Goal: Find specific page/section: Find specific page/section

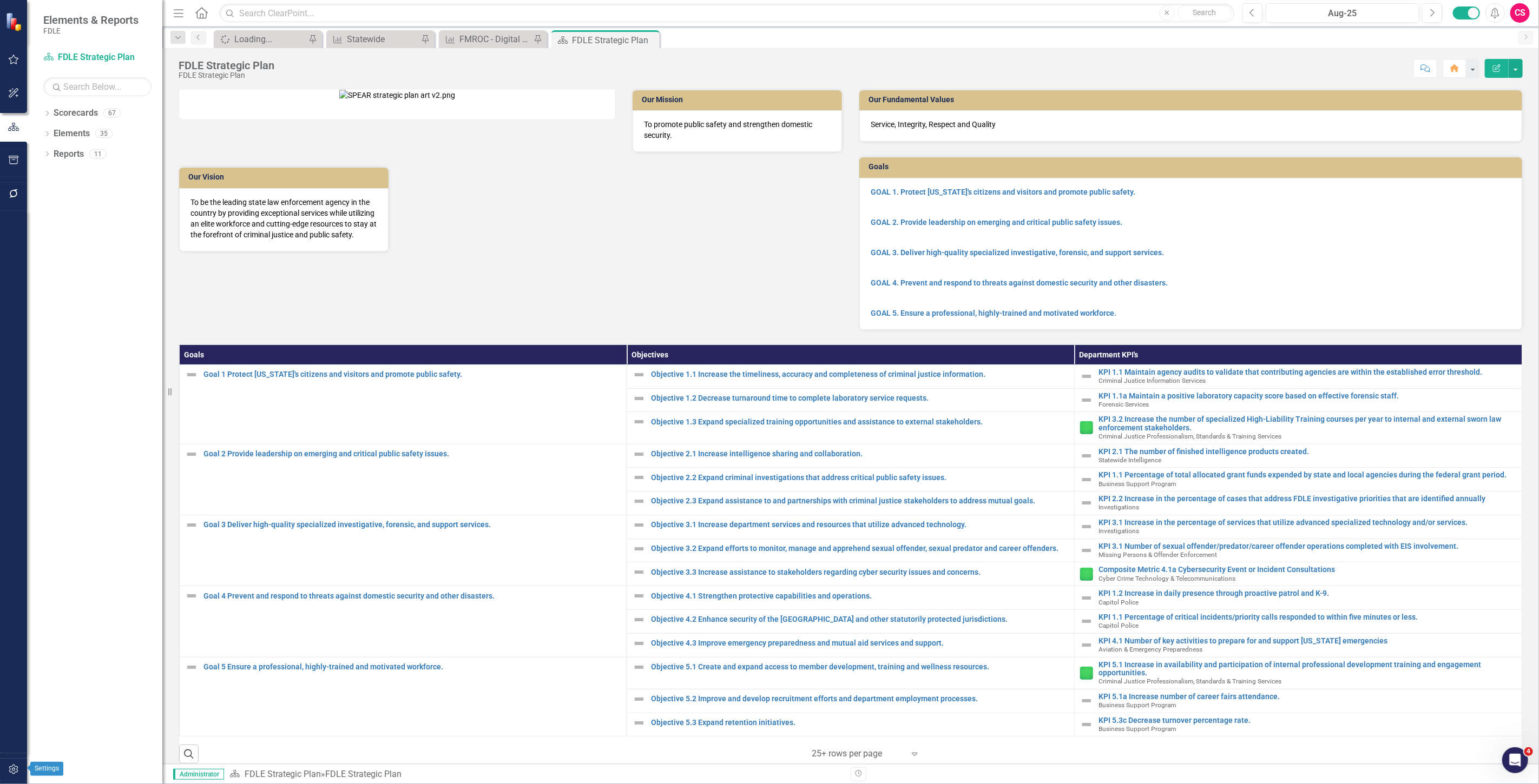
click at [11, 763] on button "button" at bounding box center [14, 770] width 24 height 23
click at [80, 63] on div "Users and Groups Manage Users Manage Groups Reporting Periods Reporting Periods…" at bounding box center [94, 417] width 135 height 736
click at [88, 72] on link "Manage Users" at bounding box center [97, 75] width 108 height 13
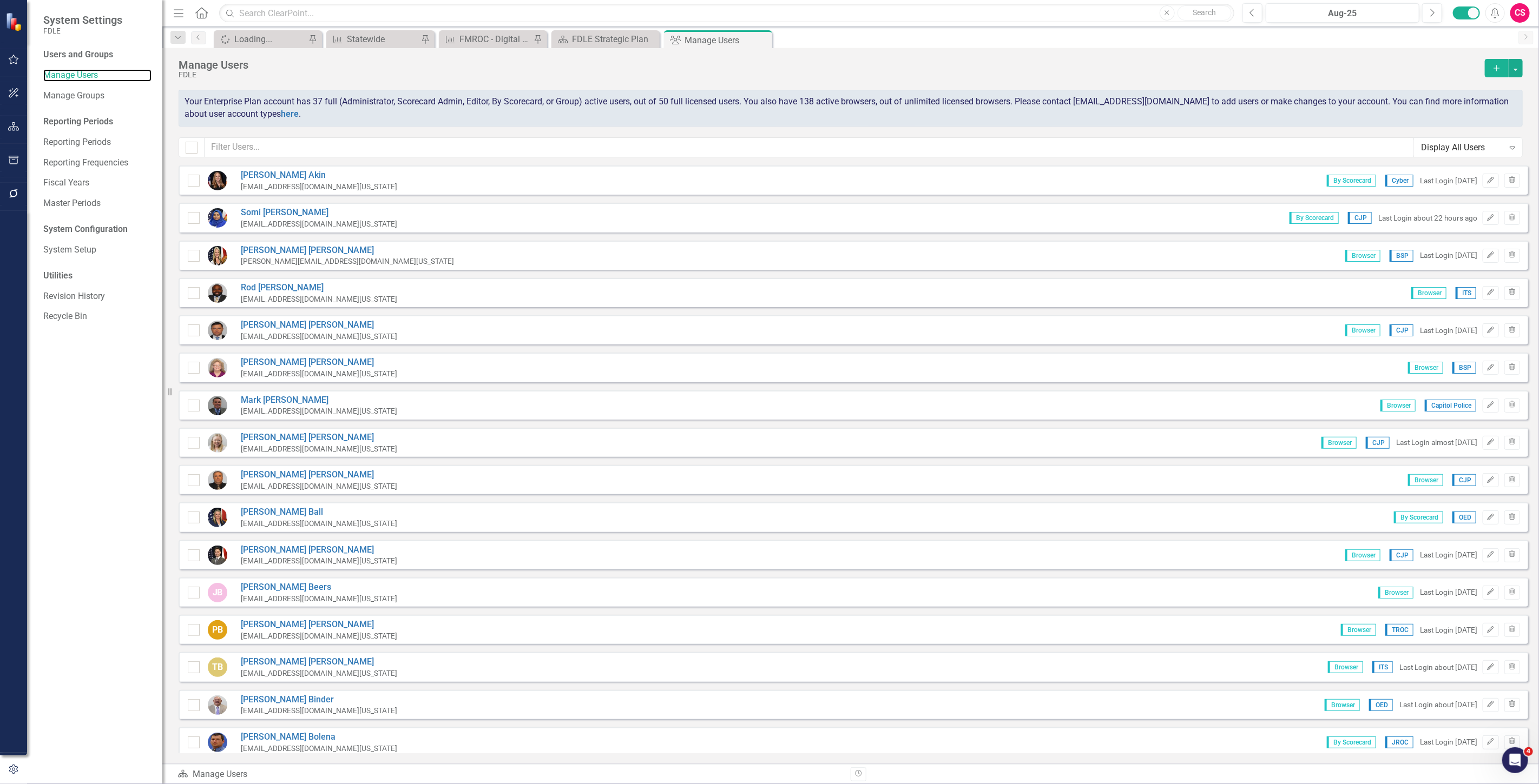
checkbox input "false"
click at [240, 155] on input "text" at bounding box center [809, 147] width 1209 height 20
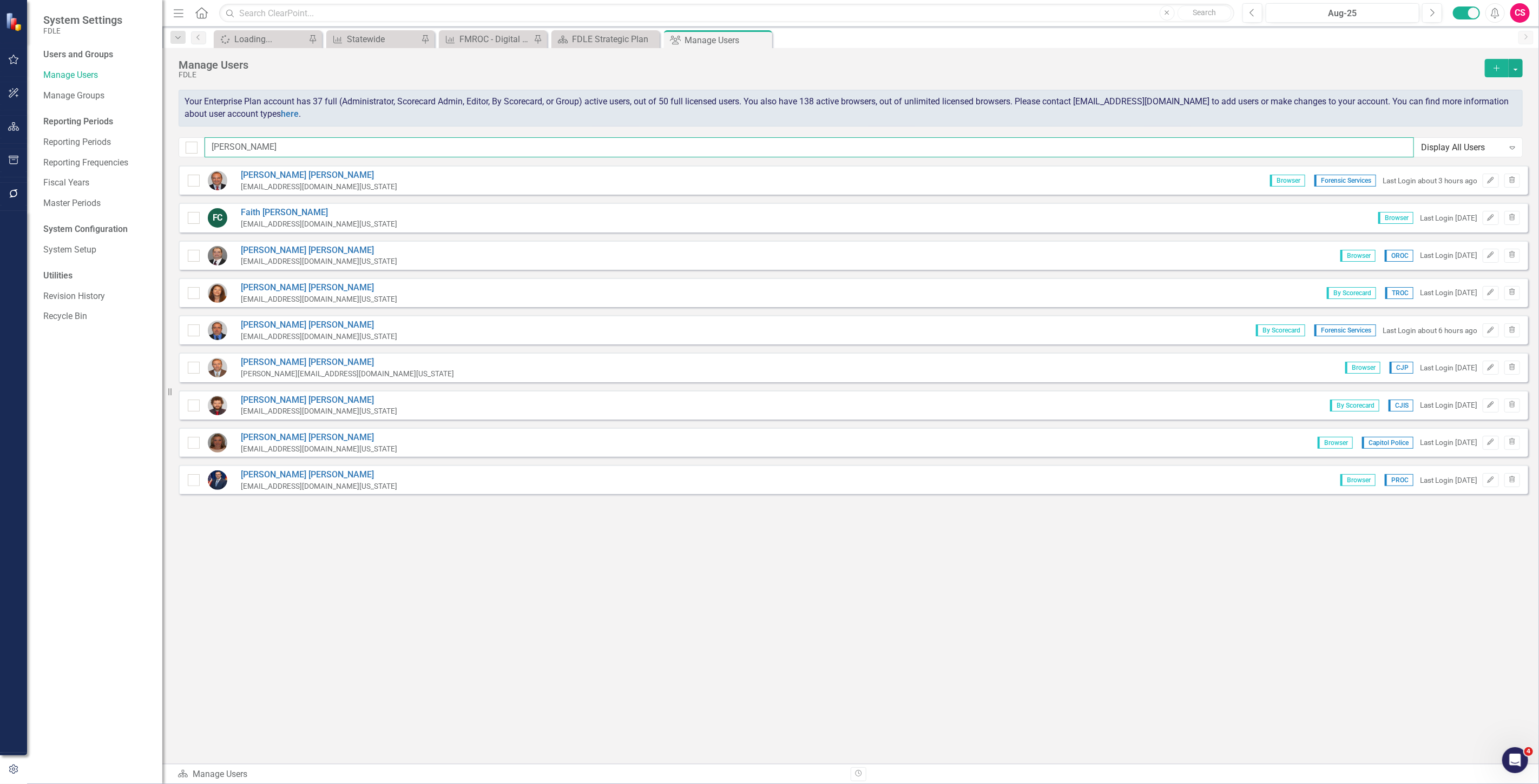
type input "[PERSON_NAME]"
click at [104, 303] on div "Revision History" at bounding box center [97, 297] width 108 height 18
click at [7, 116] on button "button" at bounding box center [14, 127] width 24 height 23
click at [83, 110] on link "Scorecards" at bounding box center [76, 113] width 44 height 13
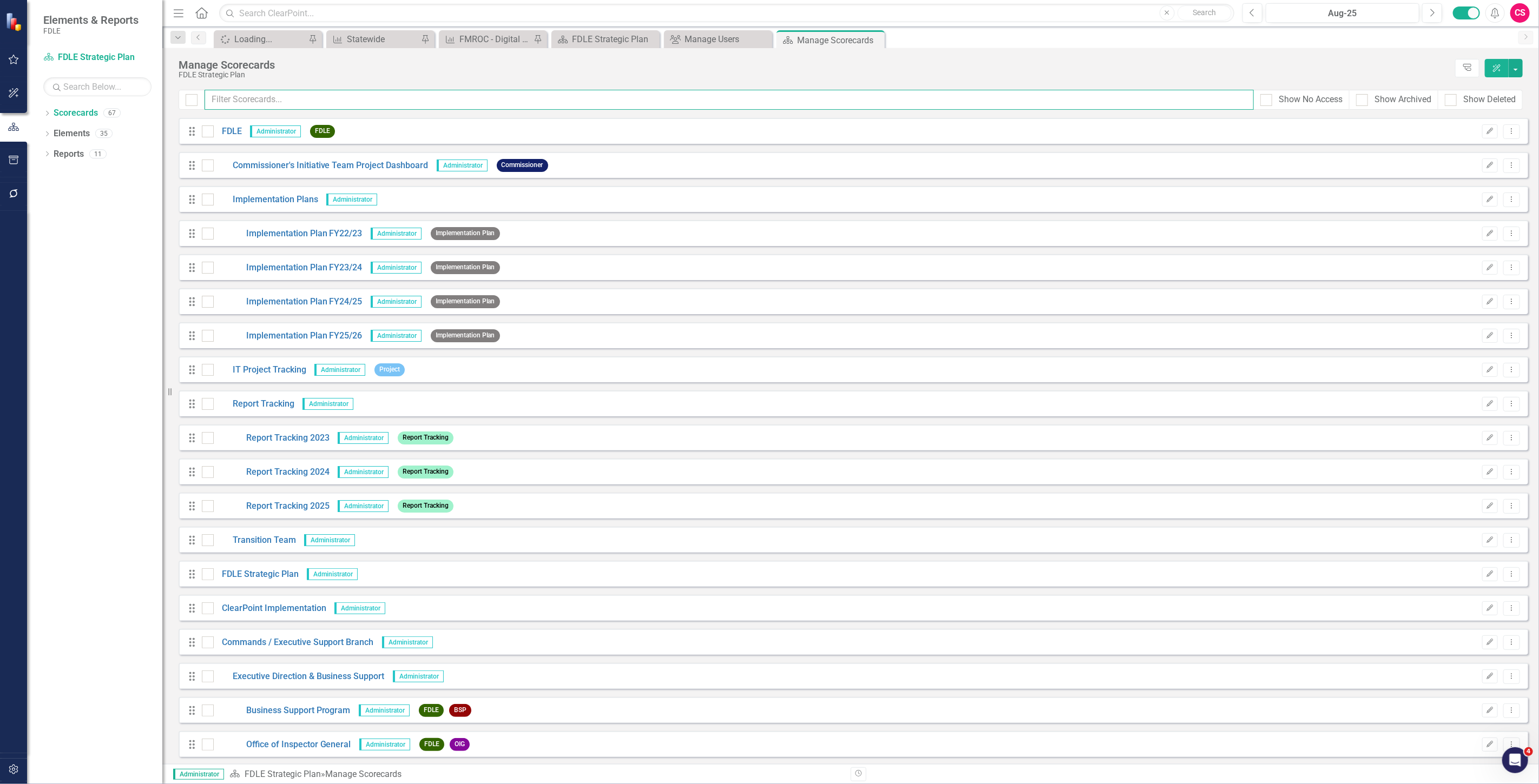
click at [253, 95] on input "text" at bounding box center [729, 100] width 1049 height 20
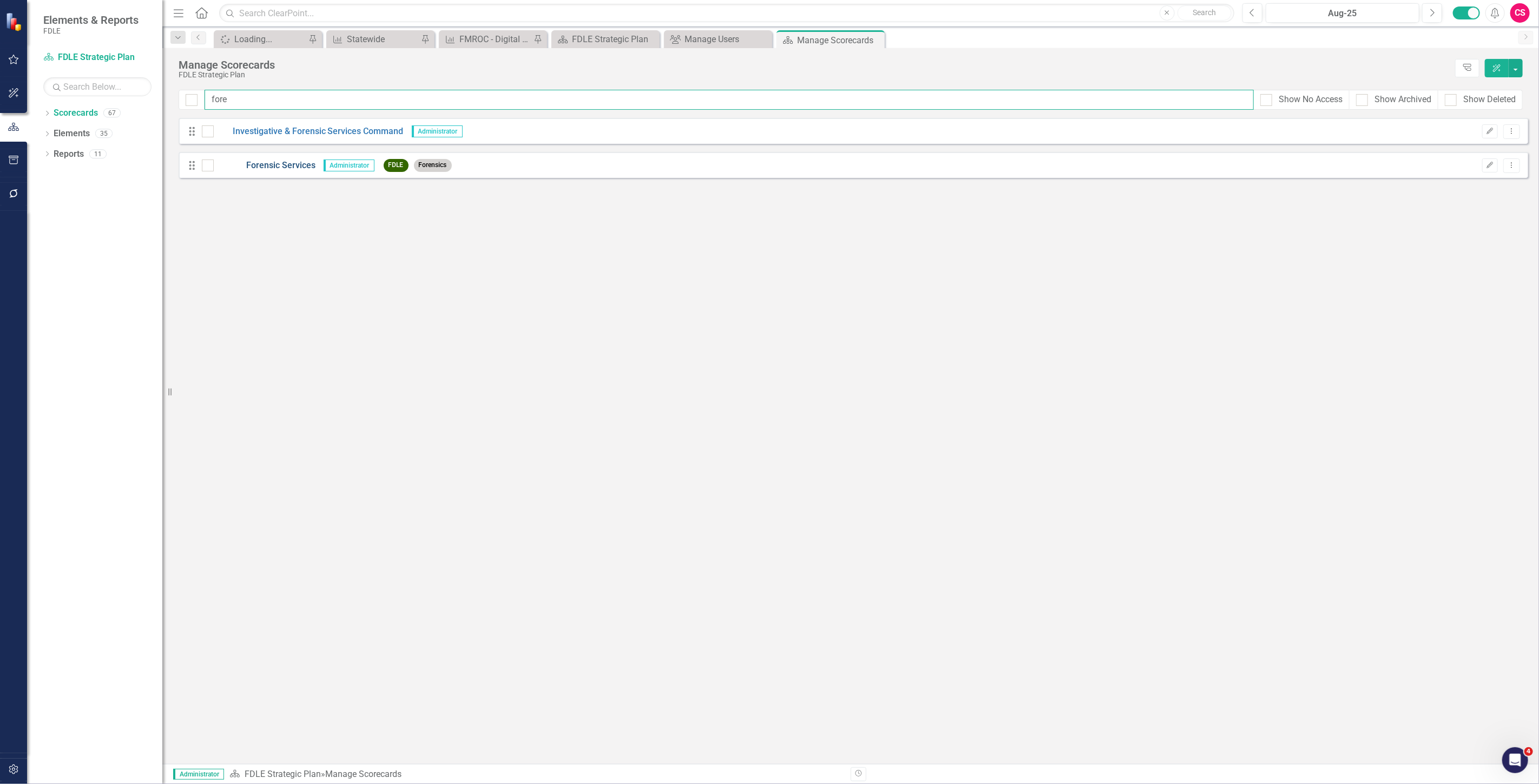
type input "fore"
click at [277, 163] on link "Forensic Services" at bounding box center [265, 165] width 102 height 13
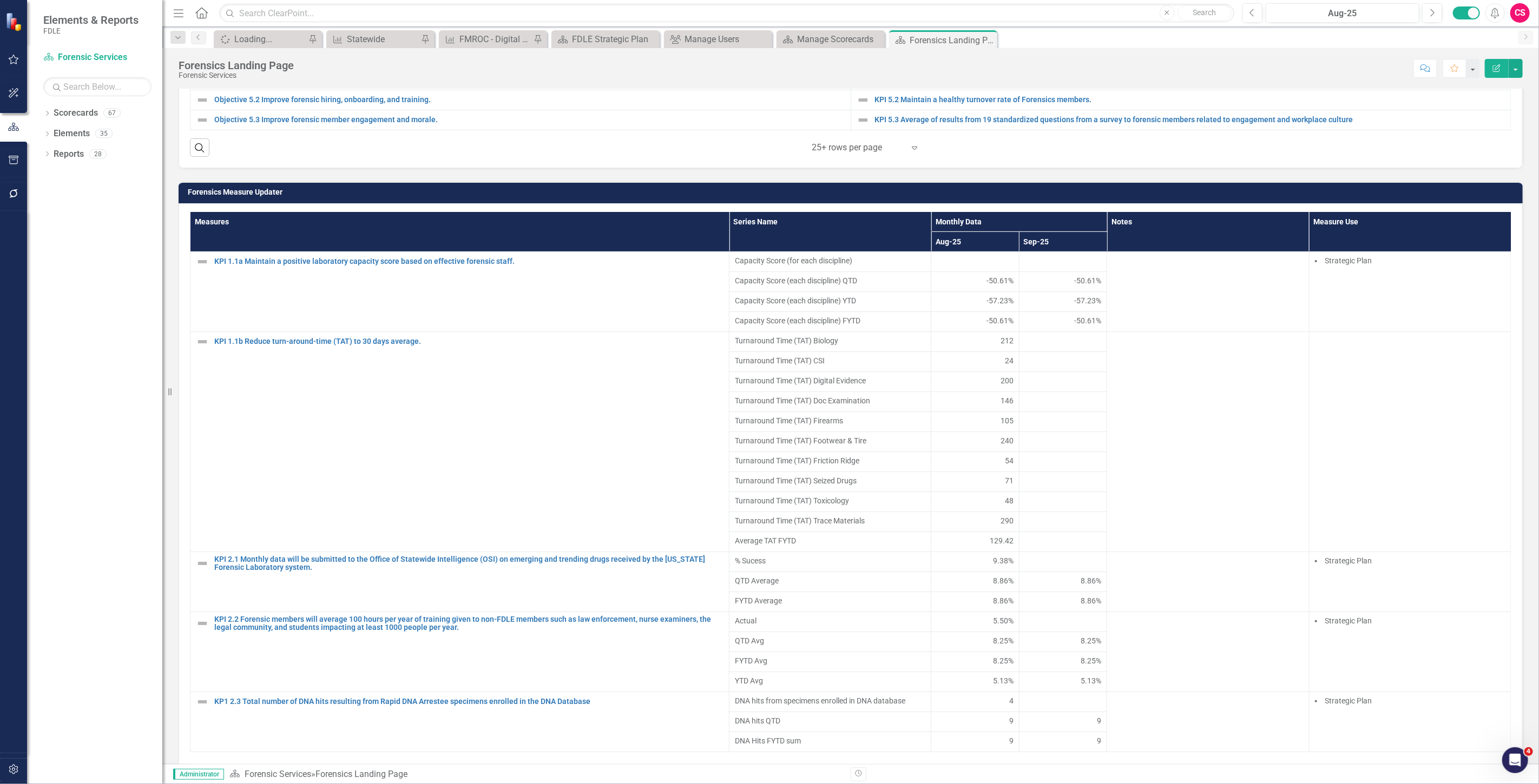
scroll to position [840, 0]
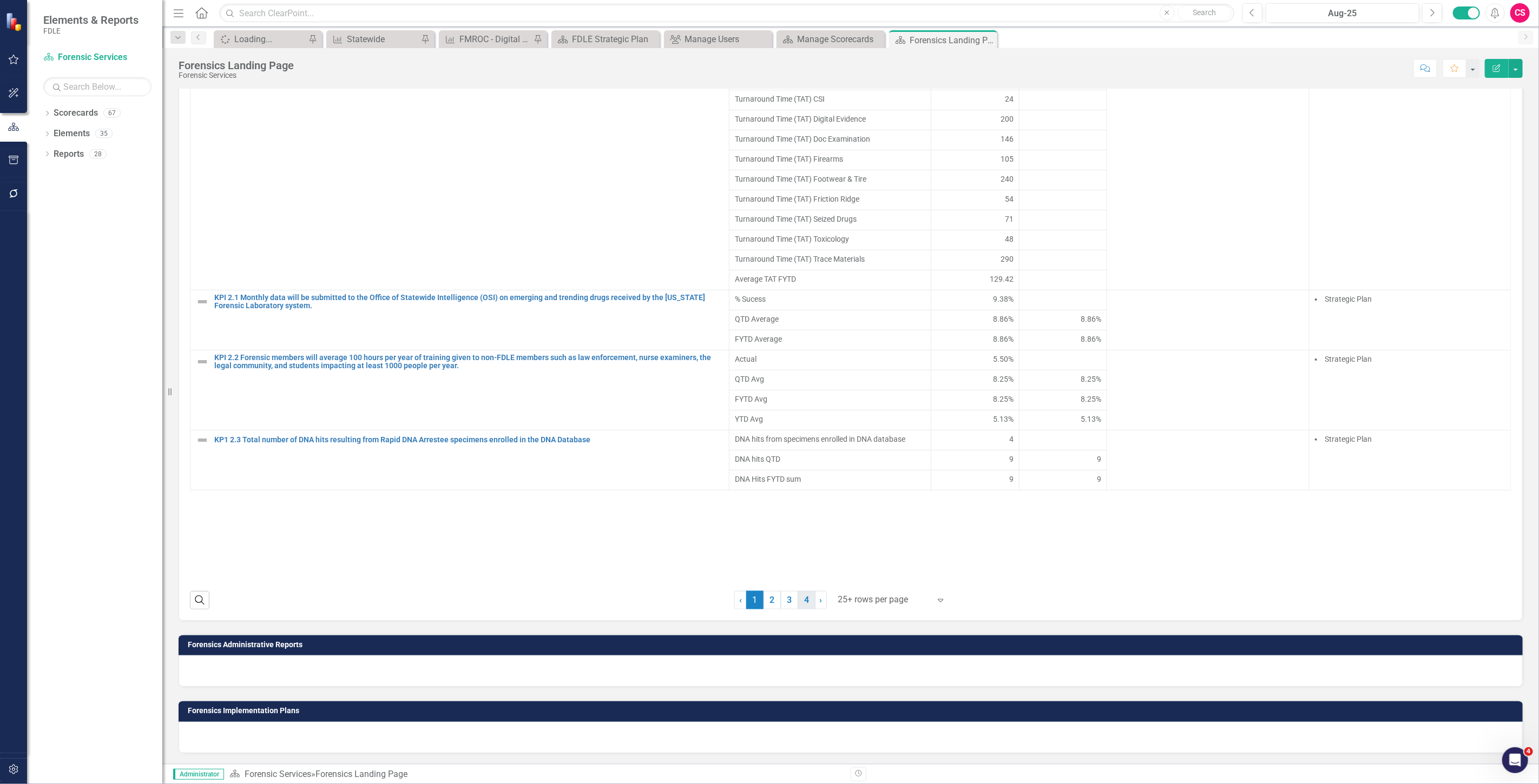
click at [807, 601] on link "4" at bounding box center [807, 600] width 17 height 19
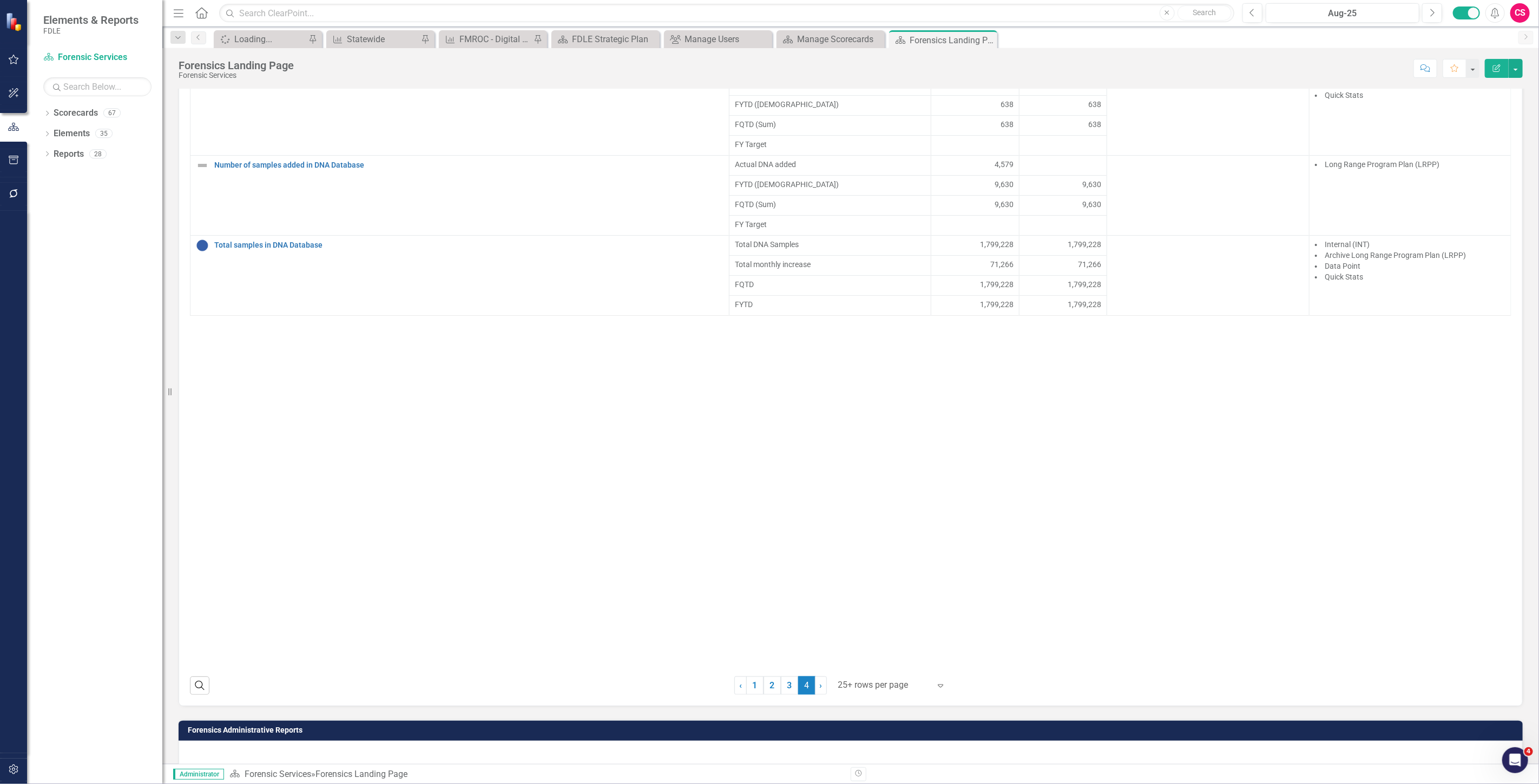
scroll to position [629, 0]
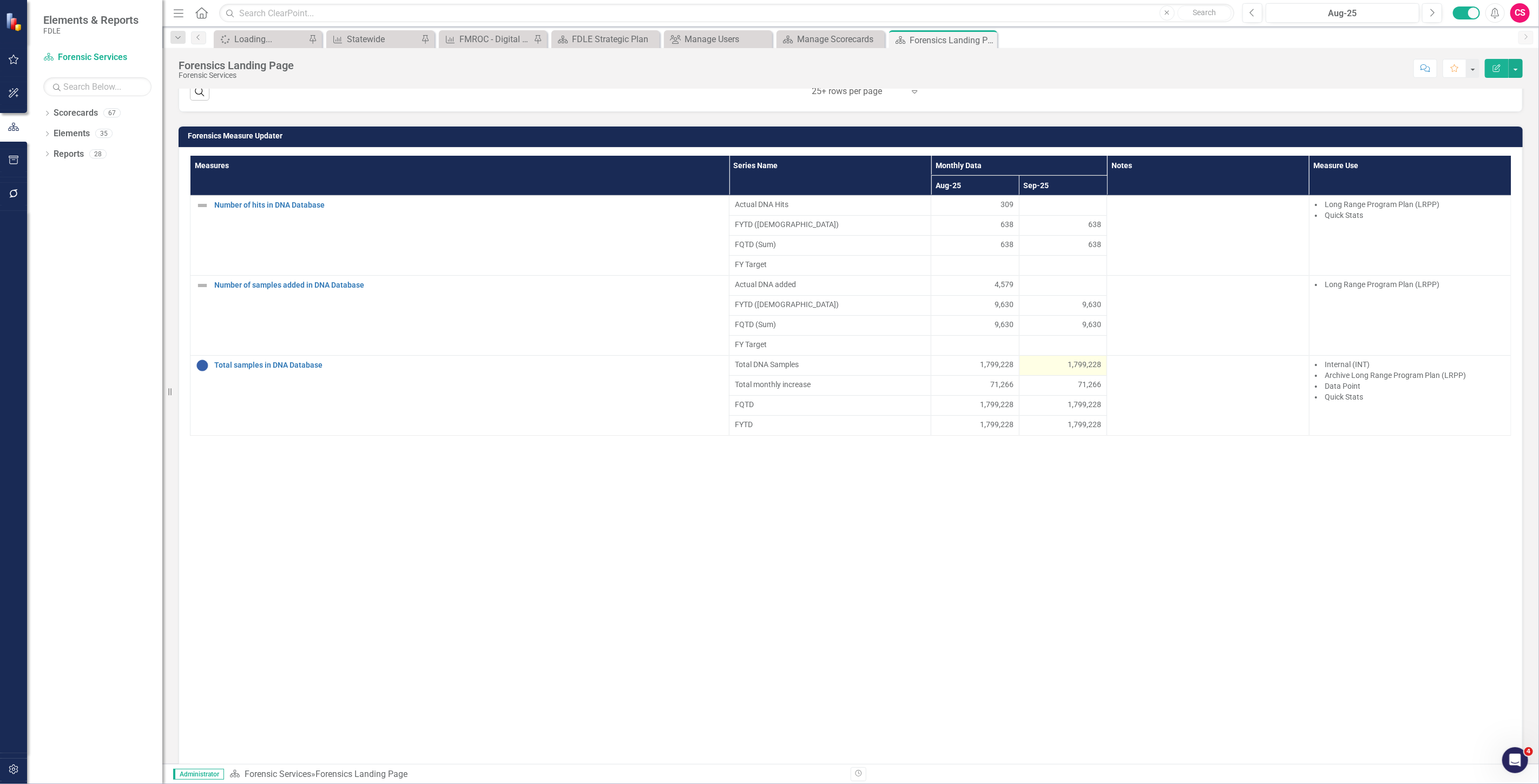
click at [1058, 370] on div "1,799,228" at bounding box center [1063, 364] width 77 height 11
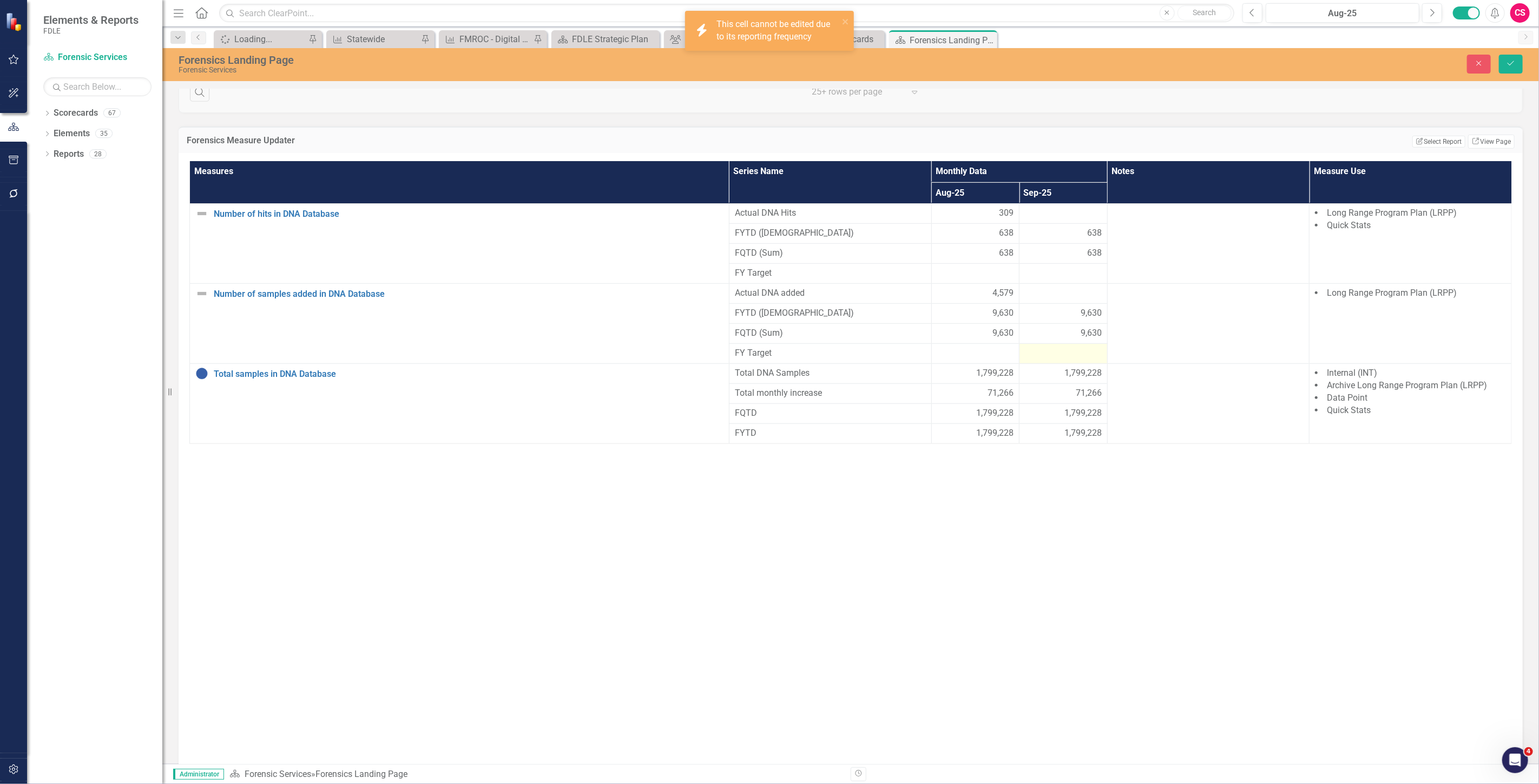
click at [1057, 355] on div at bounding box center [1063, 354] width 77 height 13
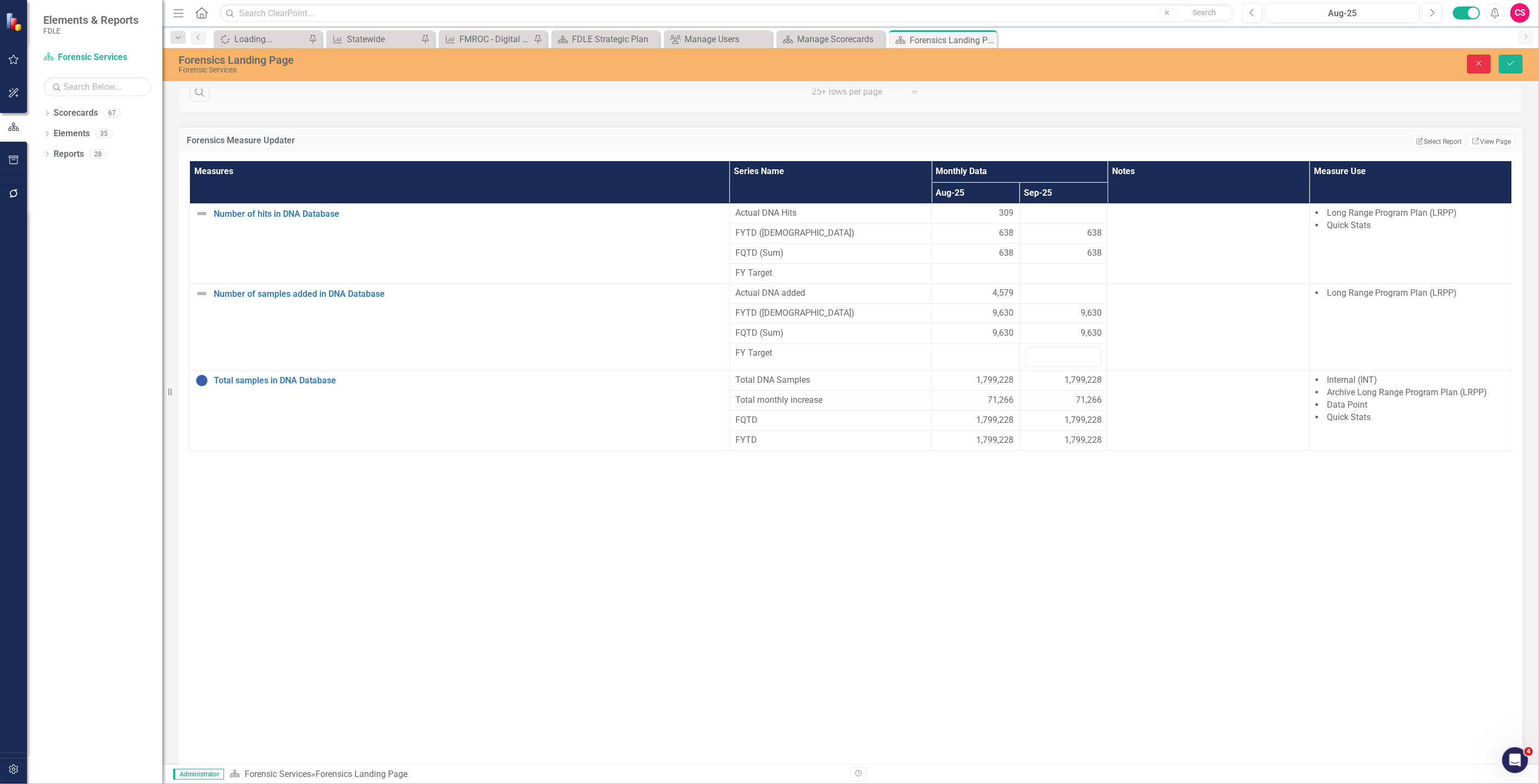
click at [1467, 63] on button "Close" at bounding box center [1479, 64] width 24 height 19
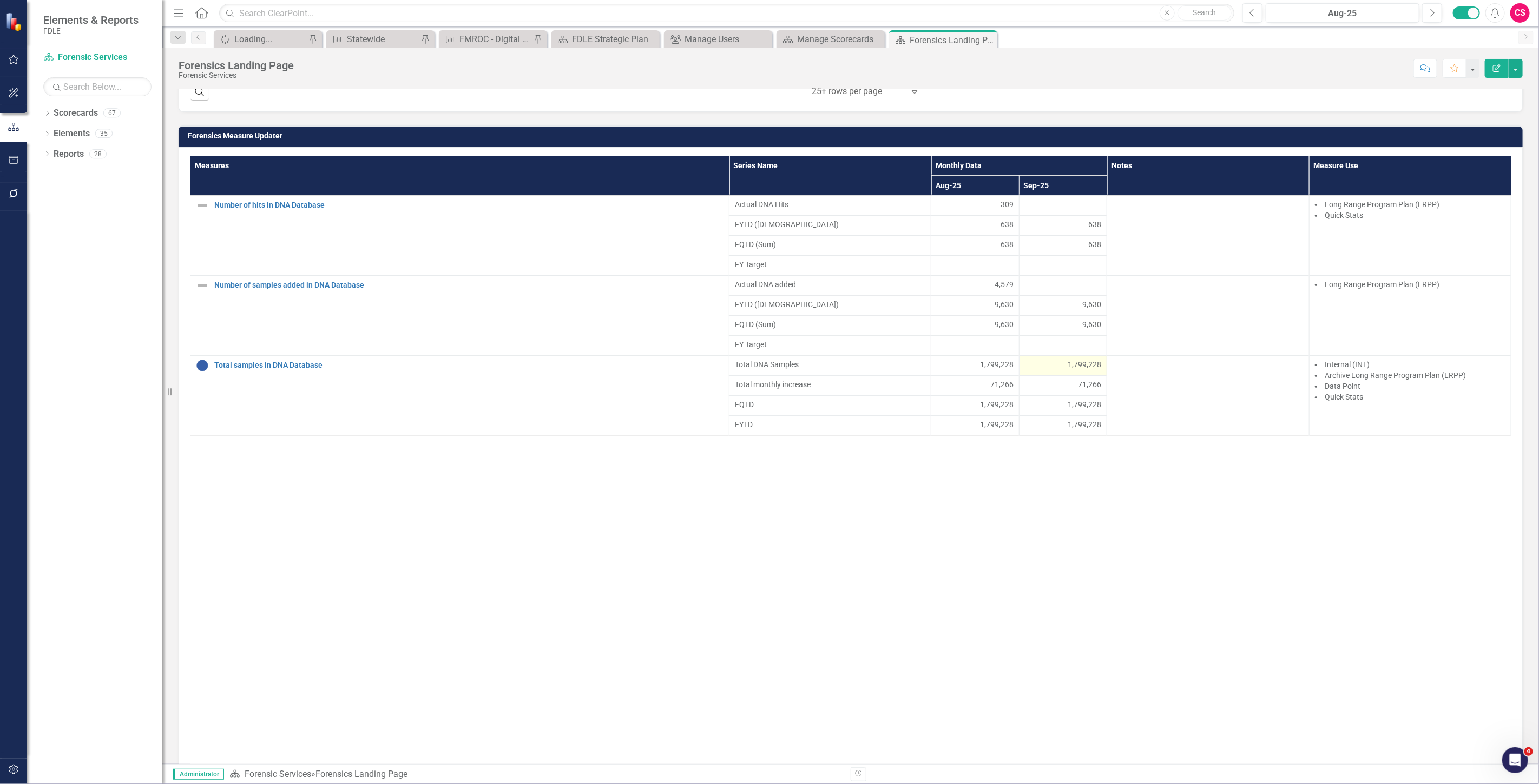
click at [1049, 370] on div "1,799,228" at bounding box center [1063, 364] width 77 height 11
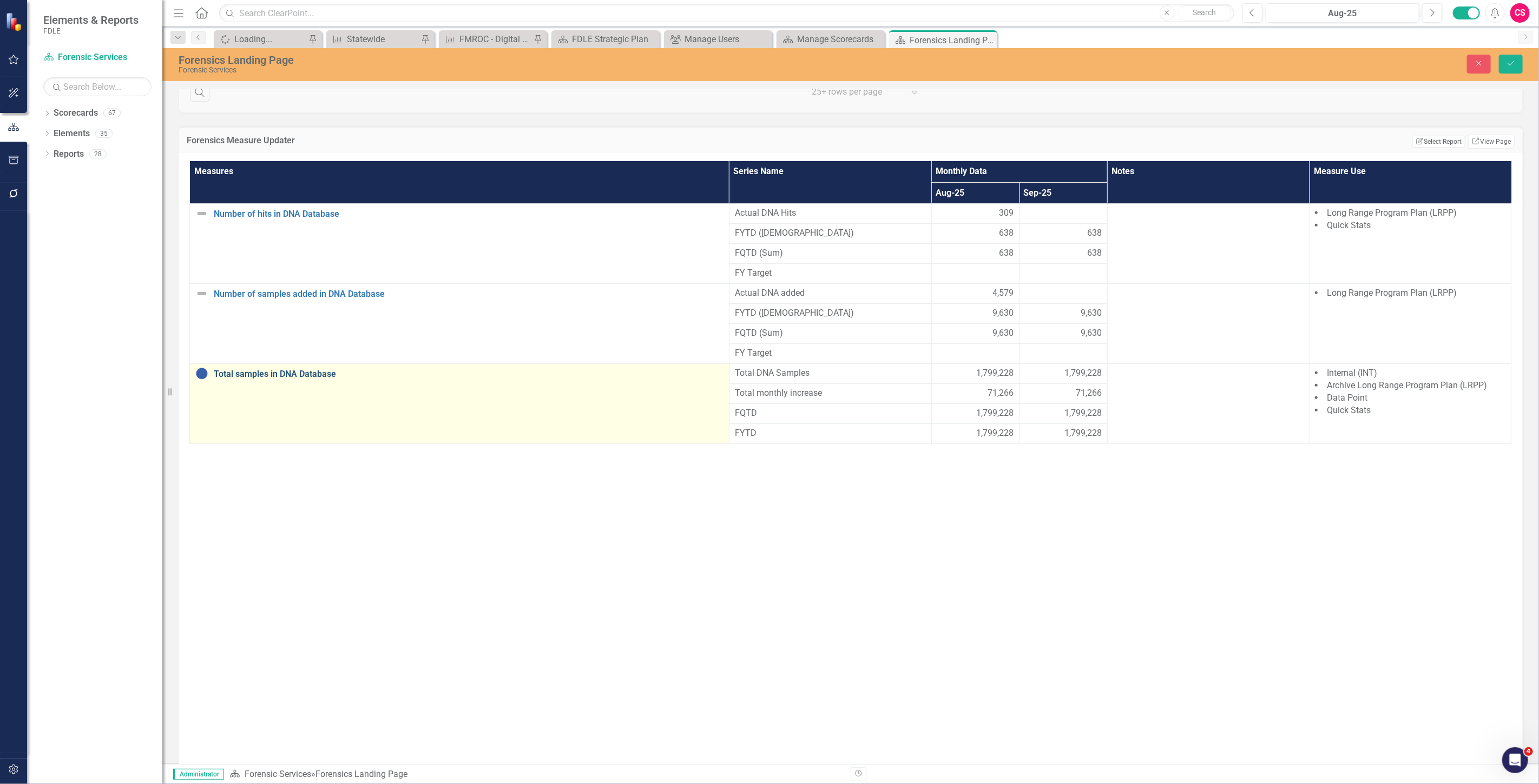
click at [278, 379] on link "Total samples in DNA Database" at bounding box center [468, 374] width 510 height 10
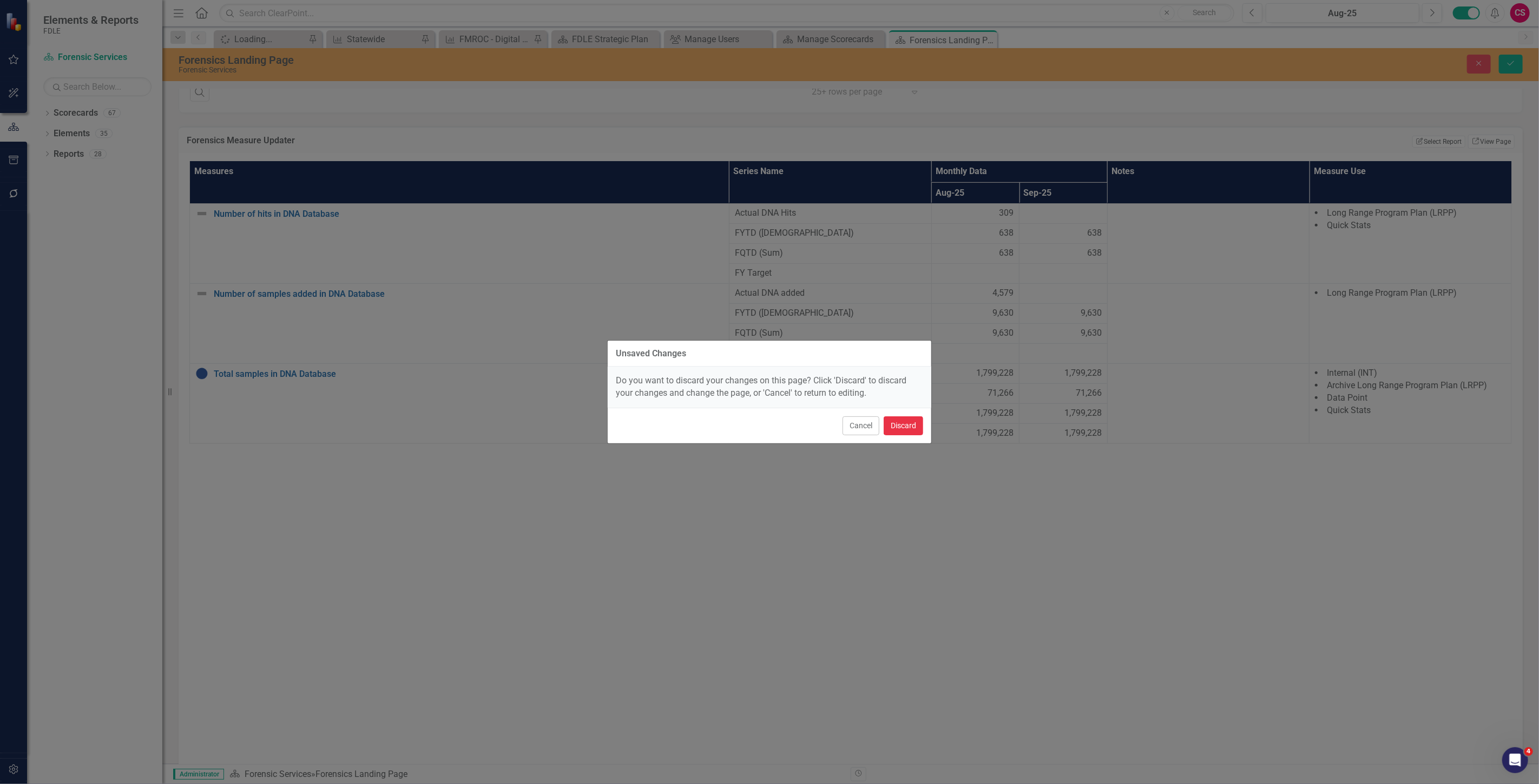
click at [899, 424] on button "Discard" at bounding box center [903, 426] width 39 height 19
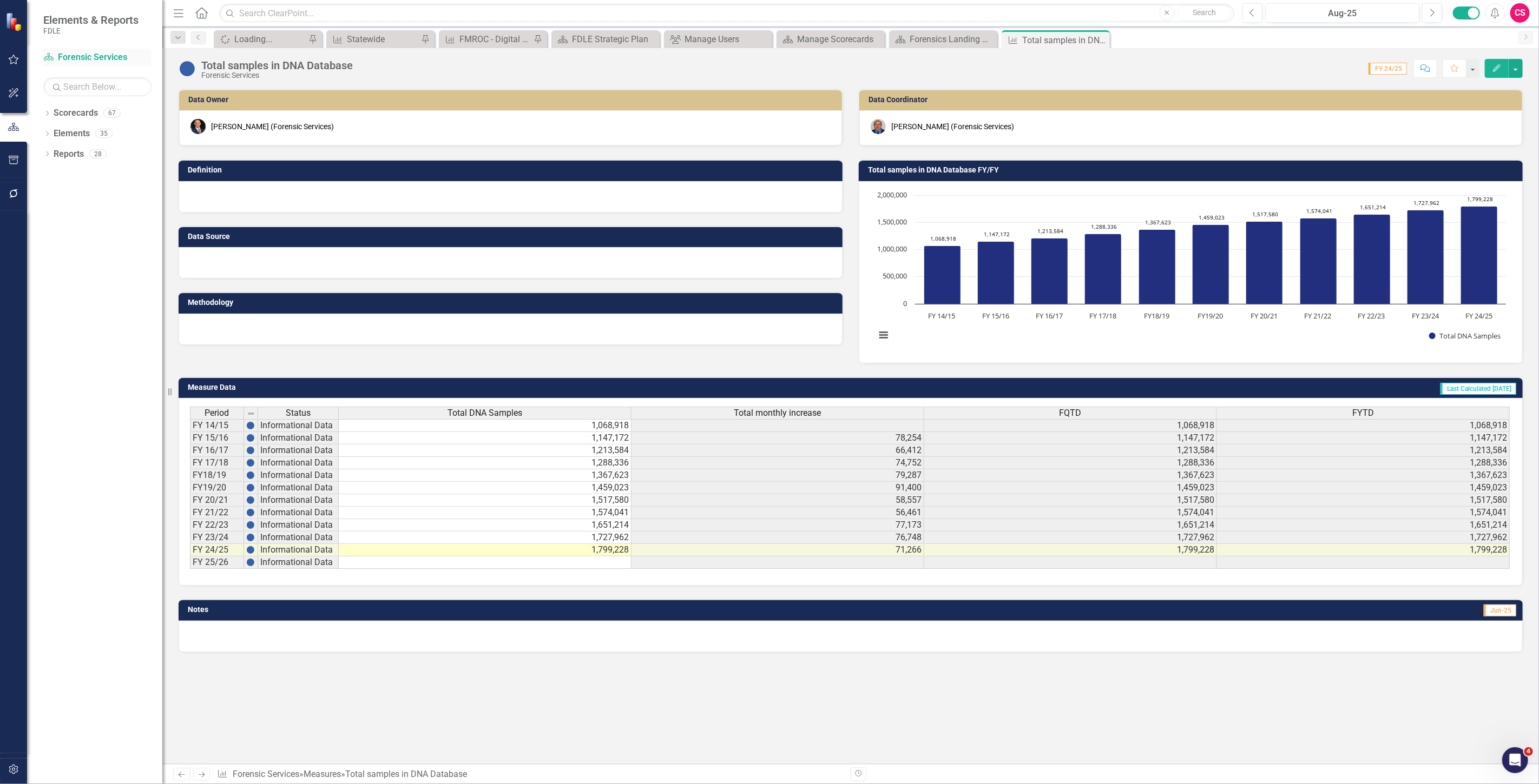
click at [77, 58] on link "Scorecard Forensic Services" at bounding box center [97, 57] width 108 height 13
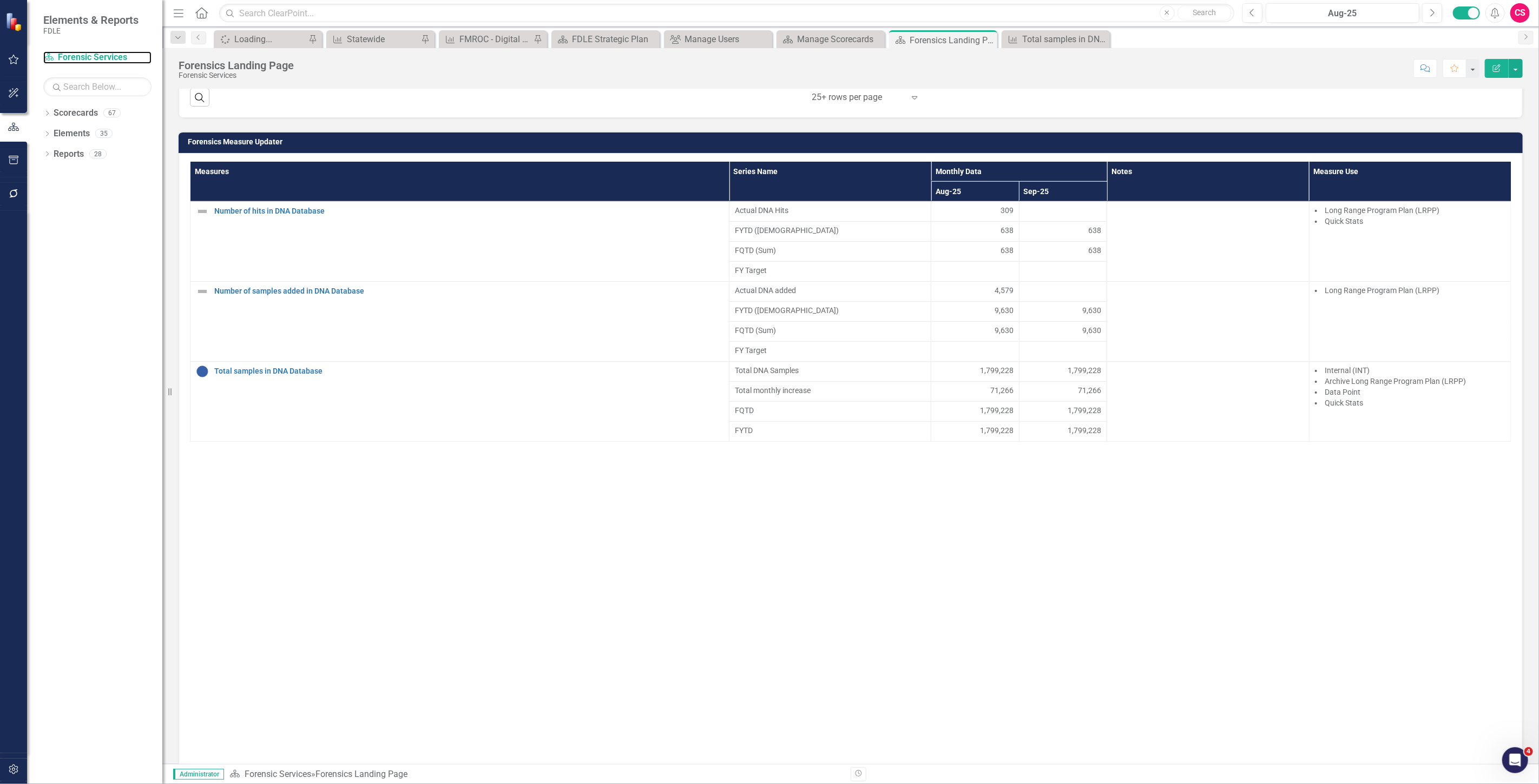
scroll to position [601, 0]
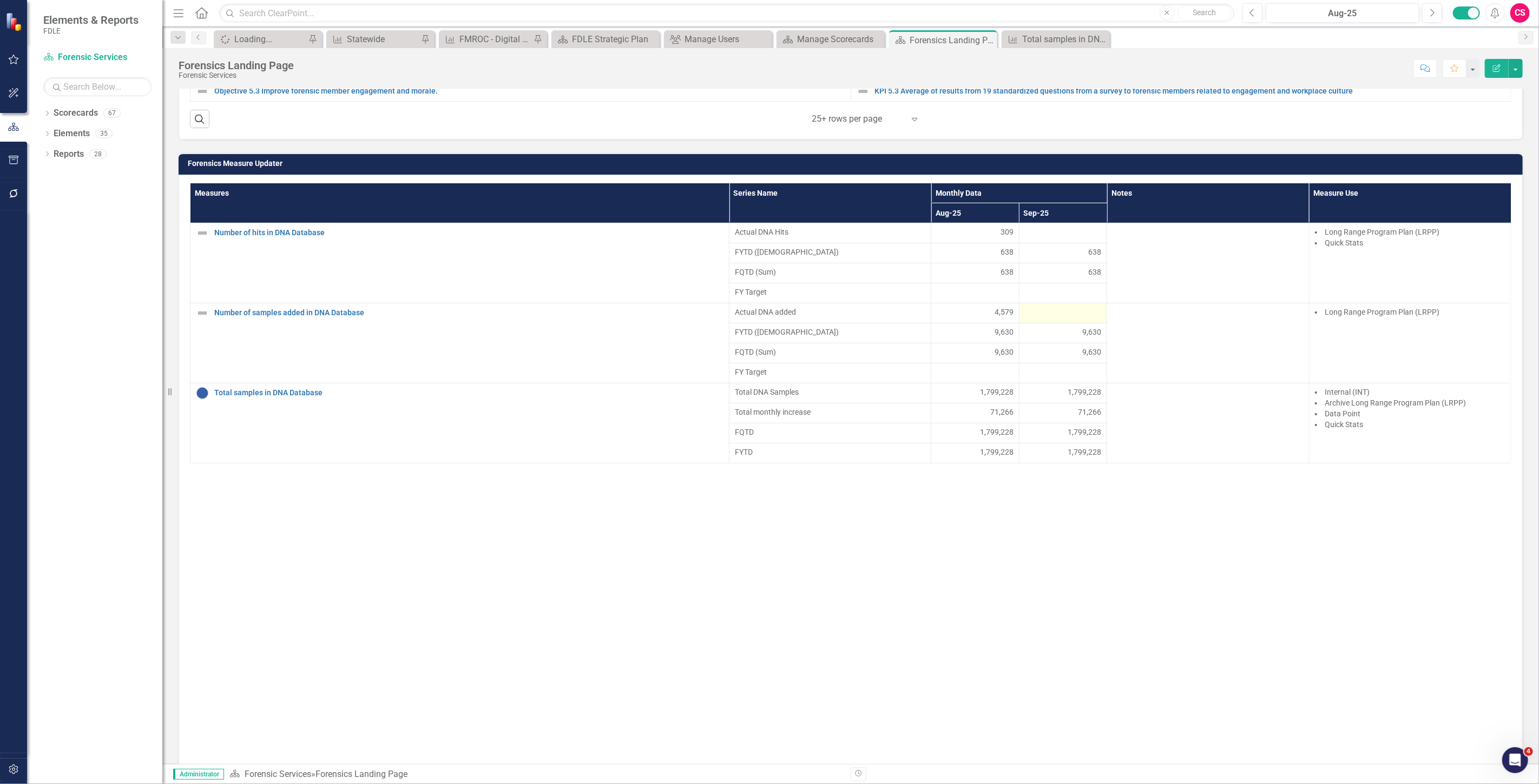
click at [1078, 317] on div at bounding box center [1063, 313] width 77 height 13
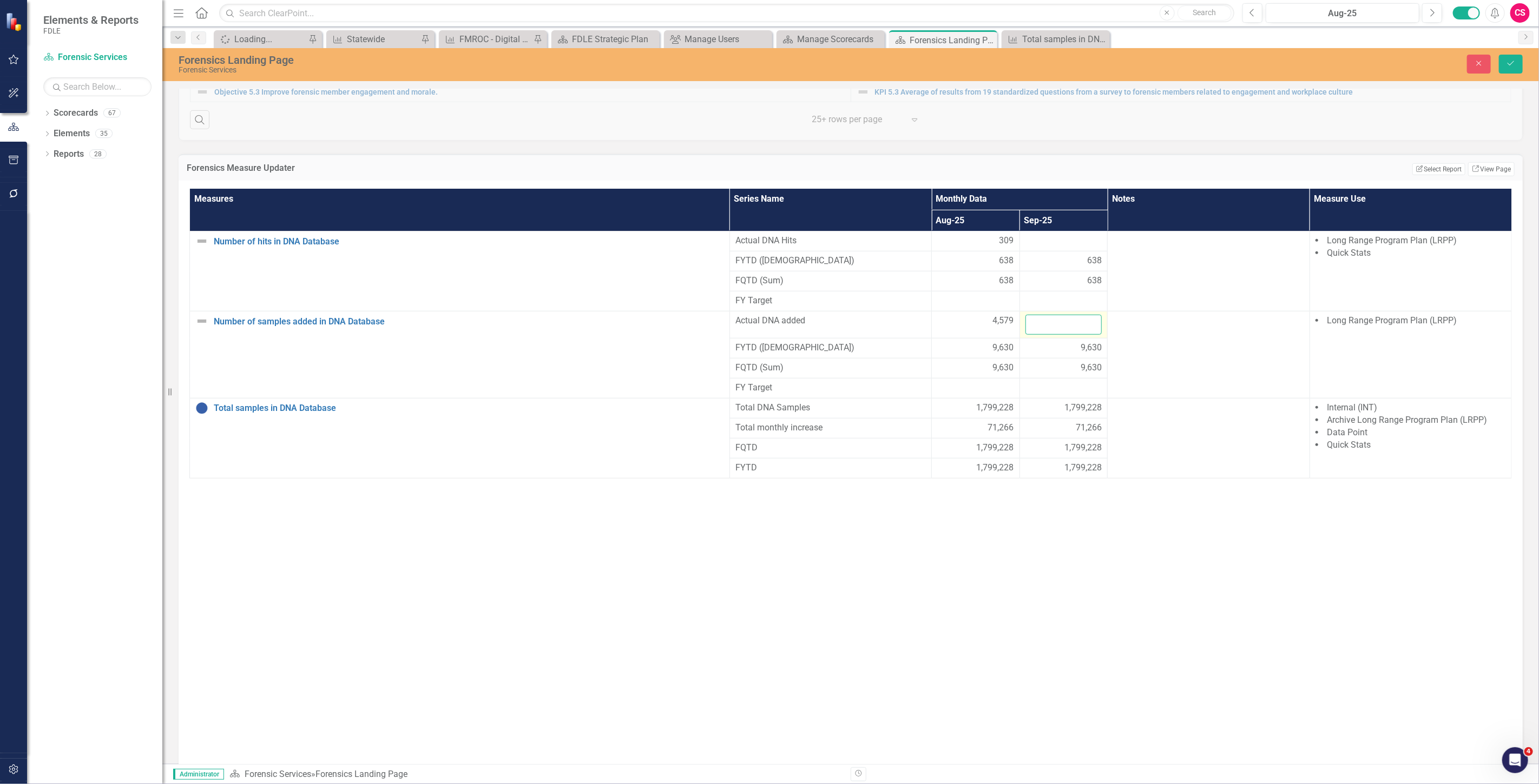
click at [1068, 333] on input "number" at bounding box center [1063, 325] width 77 height 20
click at [979, 327] on div "4,579" at bounding box center [976, 321] width 77 height 13
click at [978, 327] on div "4,579" at bounding box center [976, 321] width 77 height 13
click at [1037, 373] on div "9,630" at bounding box center [1063, 368] width 77 height 13
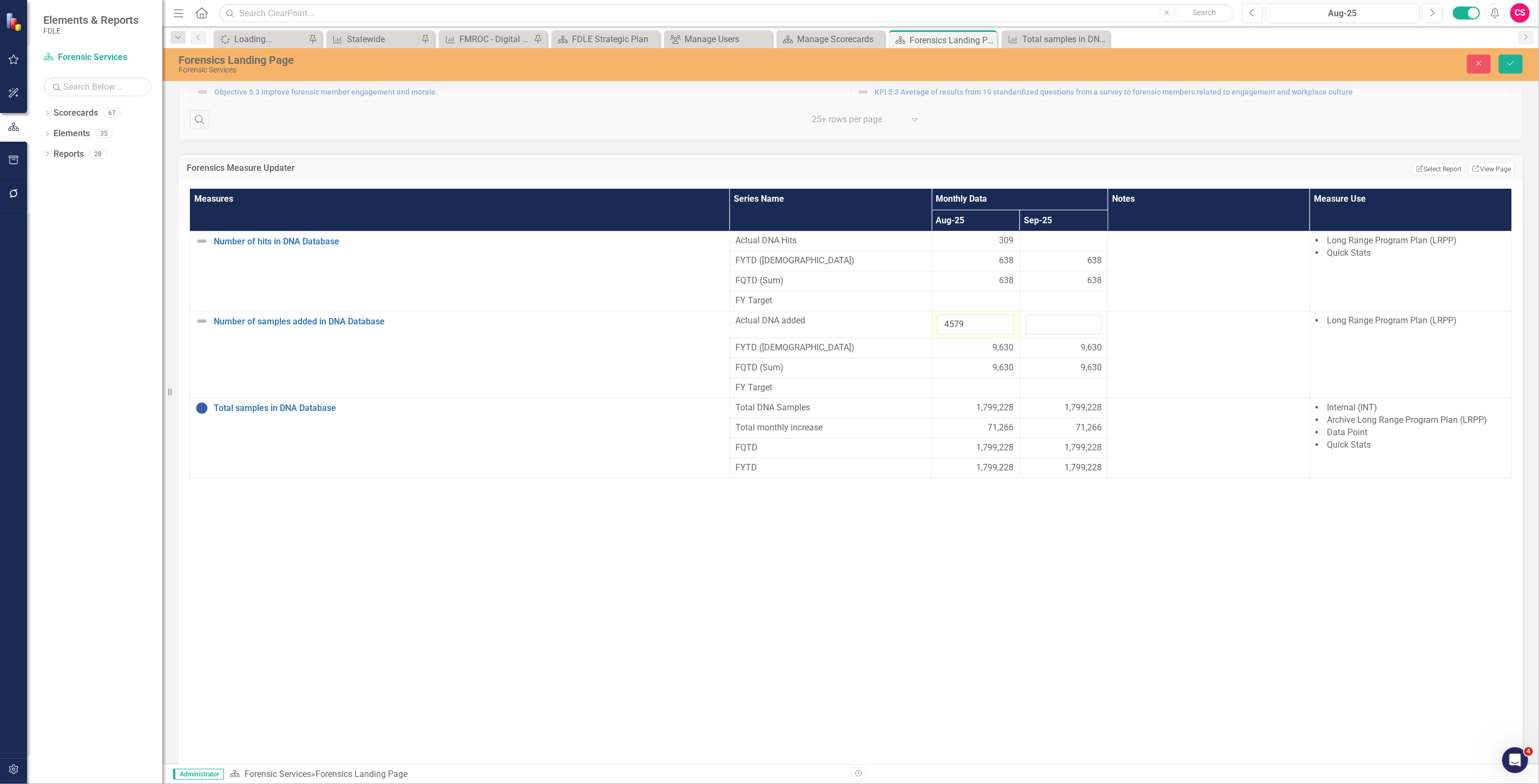
click at [1046, 374] on div "9,630" at bounding box center [1063, 368] width 77 height 13
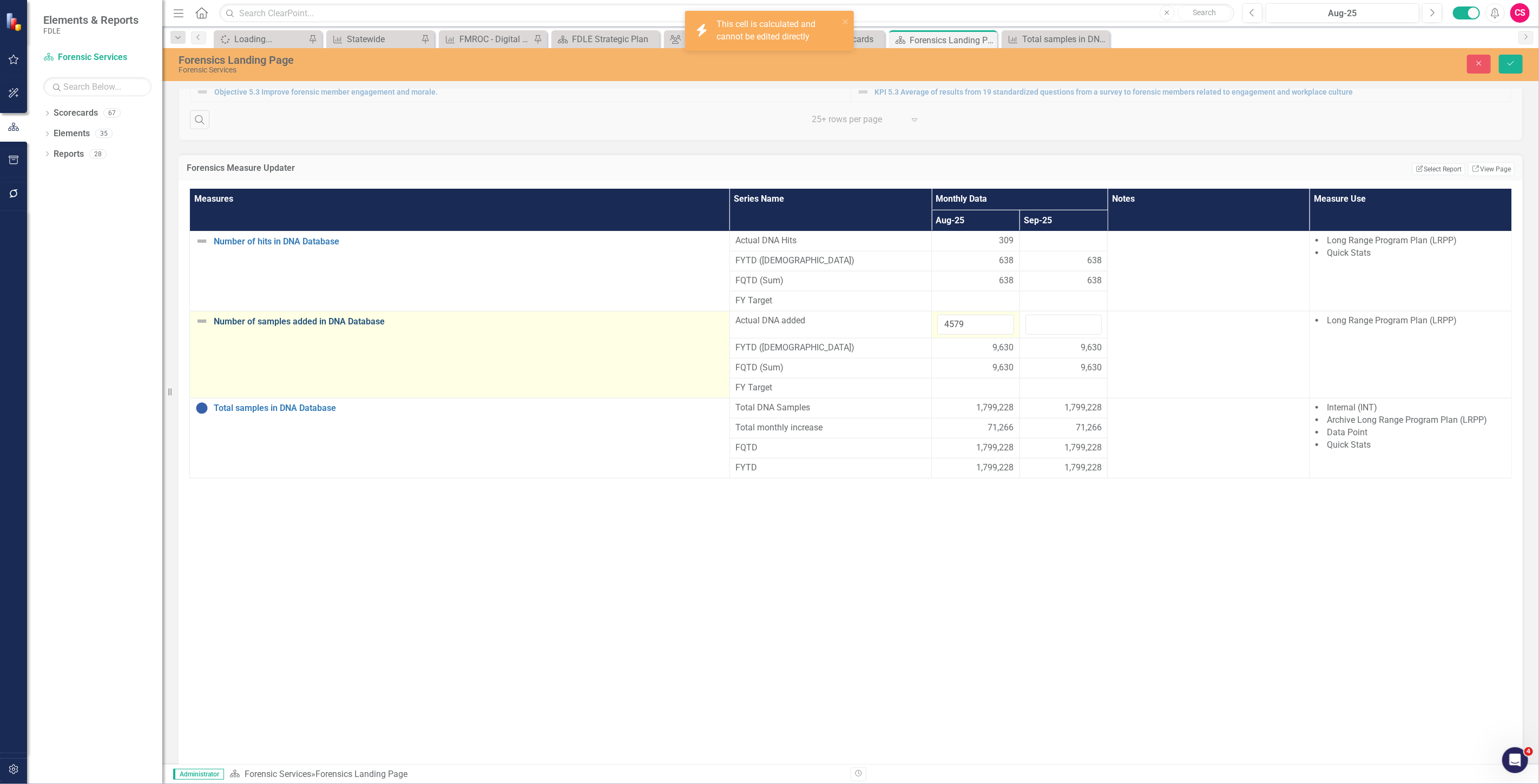
click at [240, 327] on link "Number of samples added in DNA Database" at bounding box center [469, 322] width 510 height 10
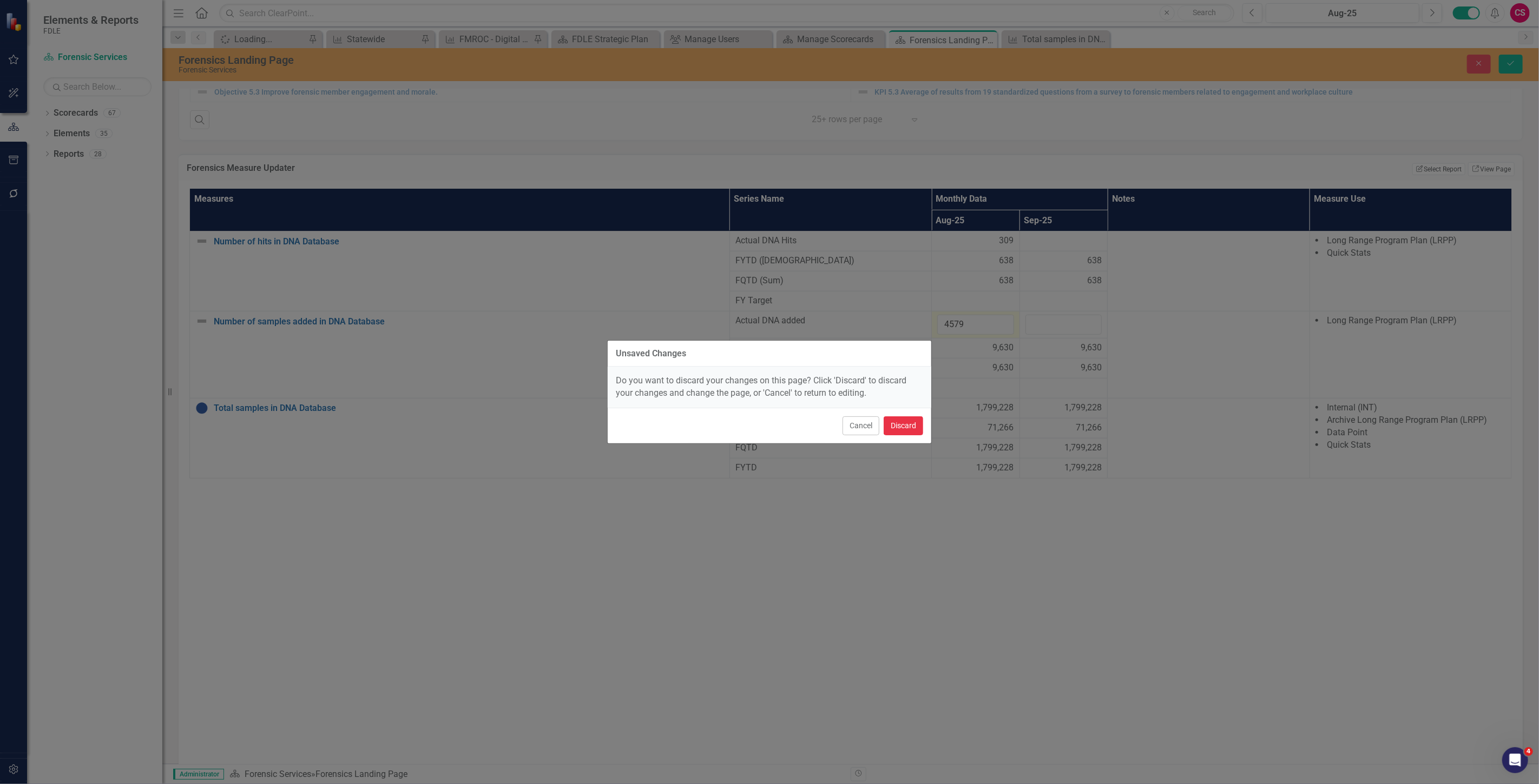
click at [903, 422] on button "Discard" at bounding box center [903, 426] width 39 height 19
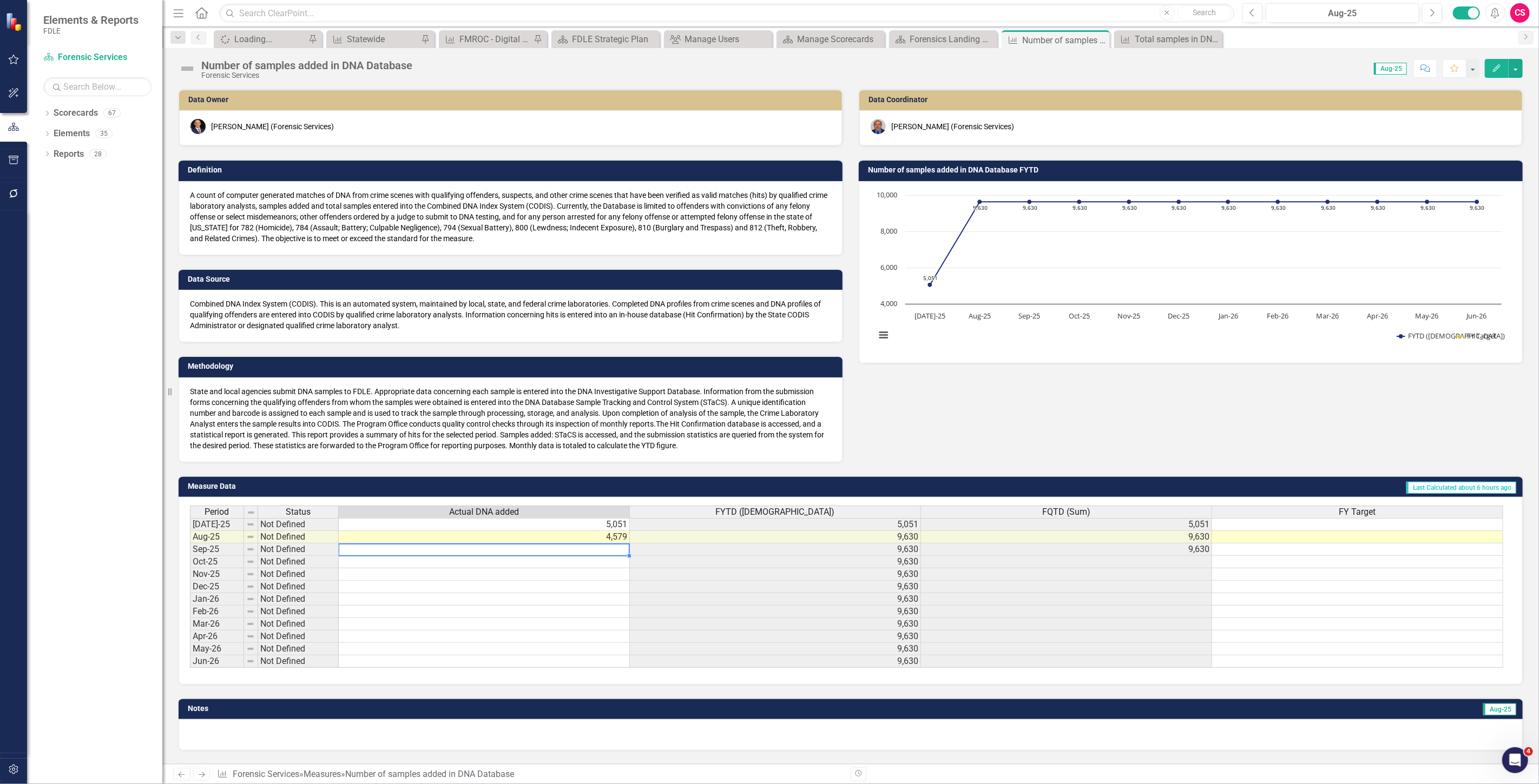
click at [537, 549] on td at bounding box center [484, 549] width 291 height 13
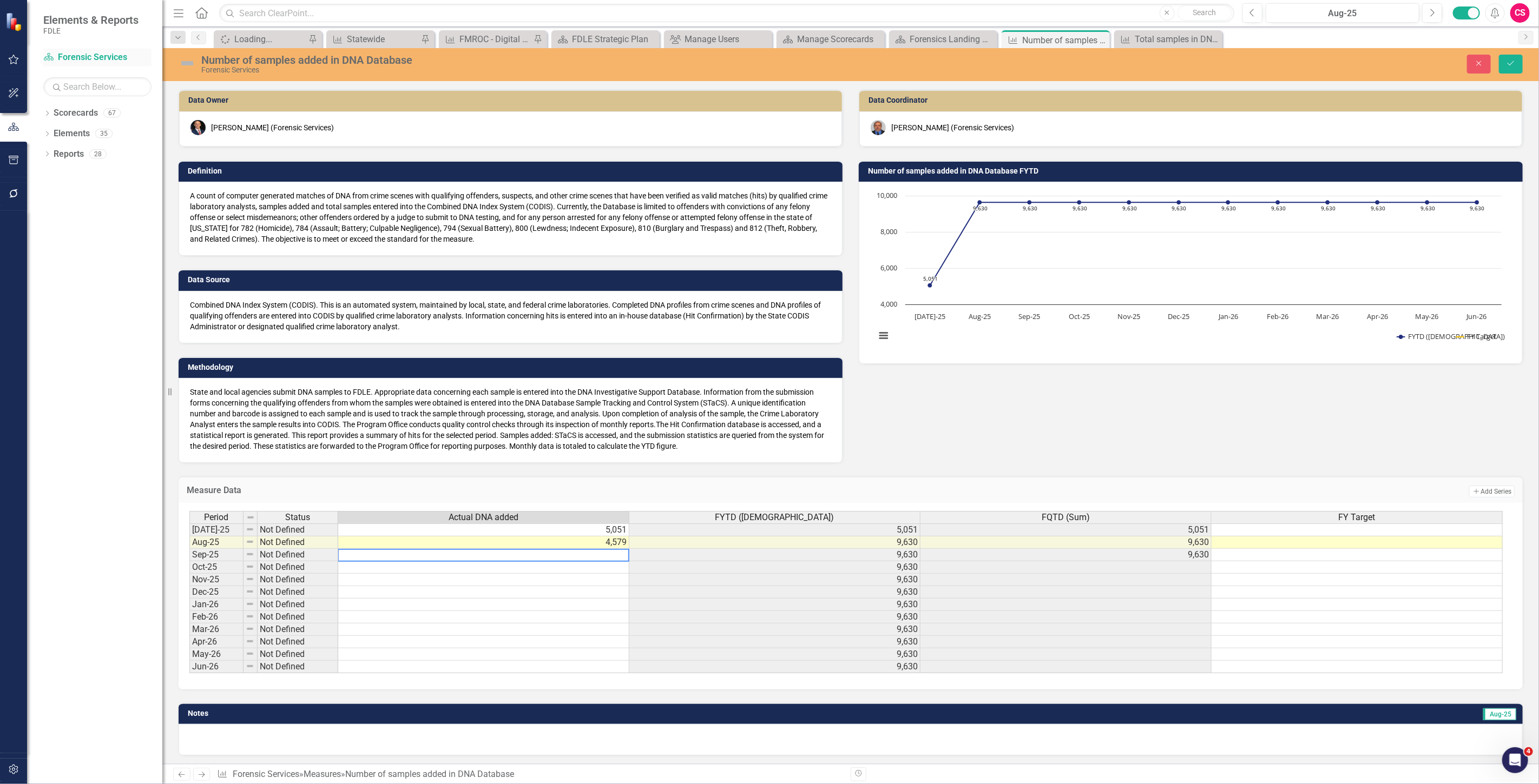
click at [90, 54] on link "Scorecard Forensic Services" at bounding box center [97, 57] width 108 height 13
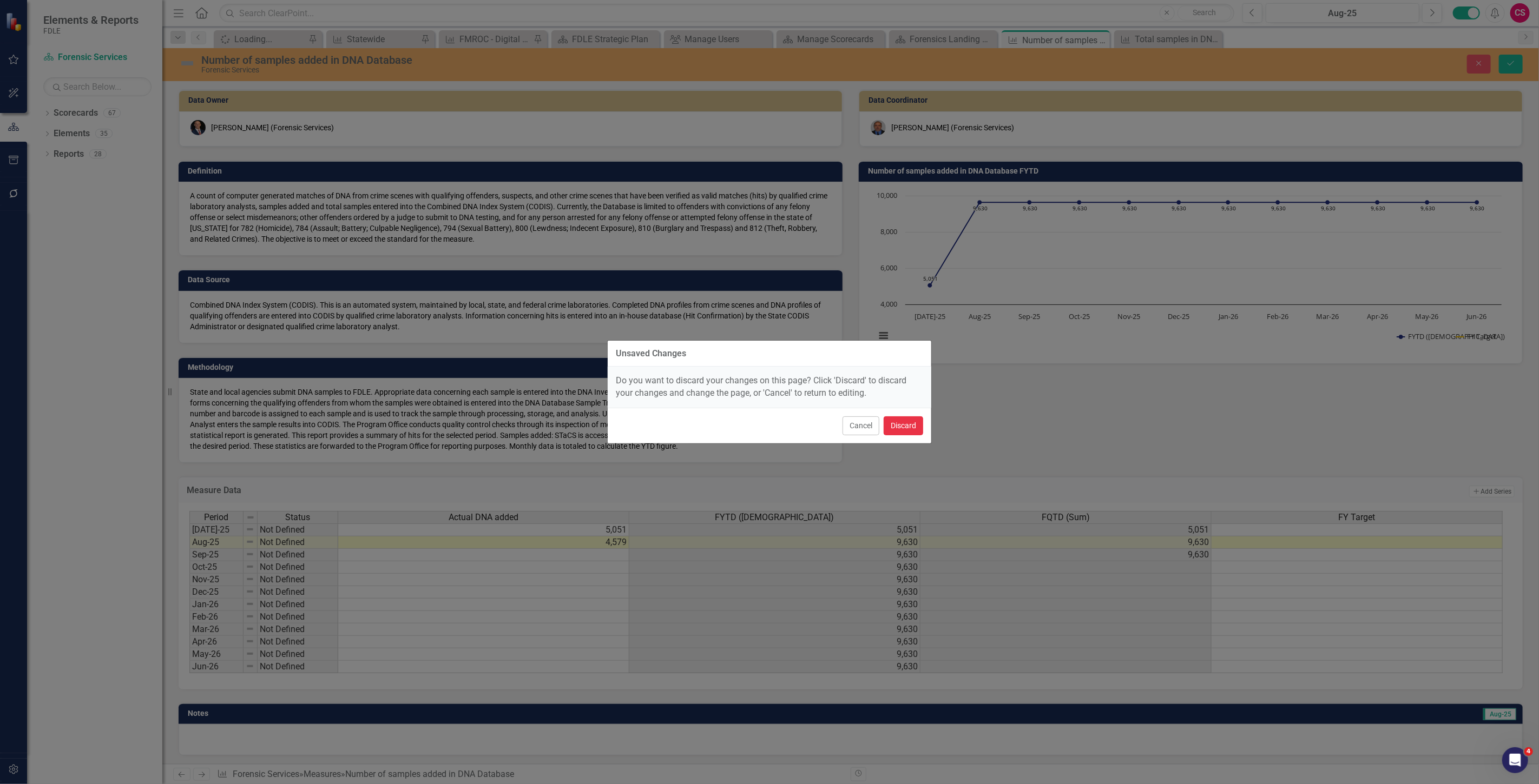
click at [894, 420] on button "Discard" at bounding box center [903, 426] width 39 height 19
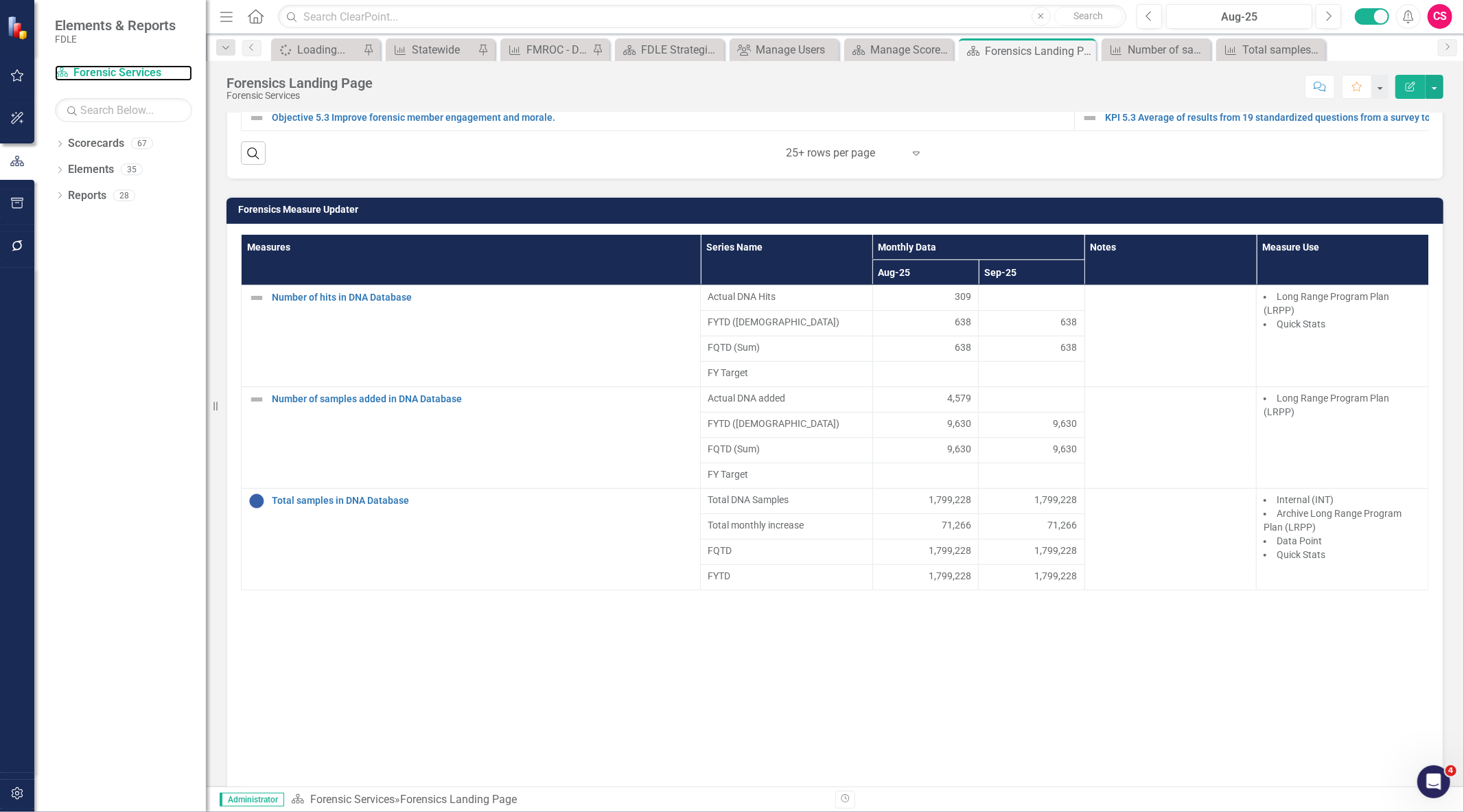
scroll to position [760, 0]
